Goal: Register for event/course

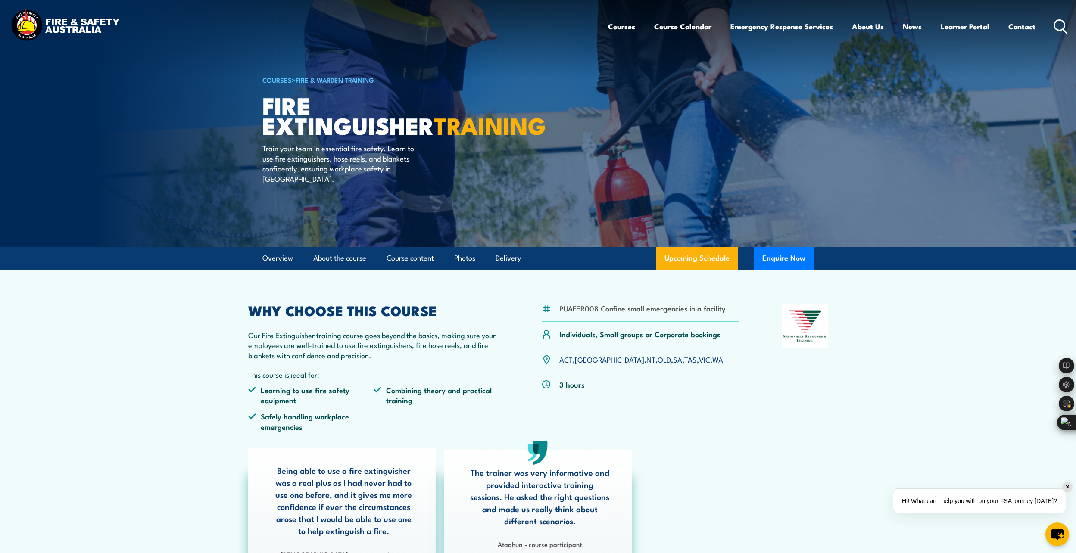
click at [658, 361] on link "QLD" at bounding box center [664, 359] width 13 height 10
